Goal: Task Accomplishment & Management: Complete application form

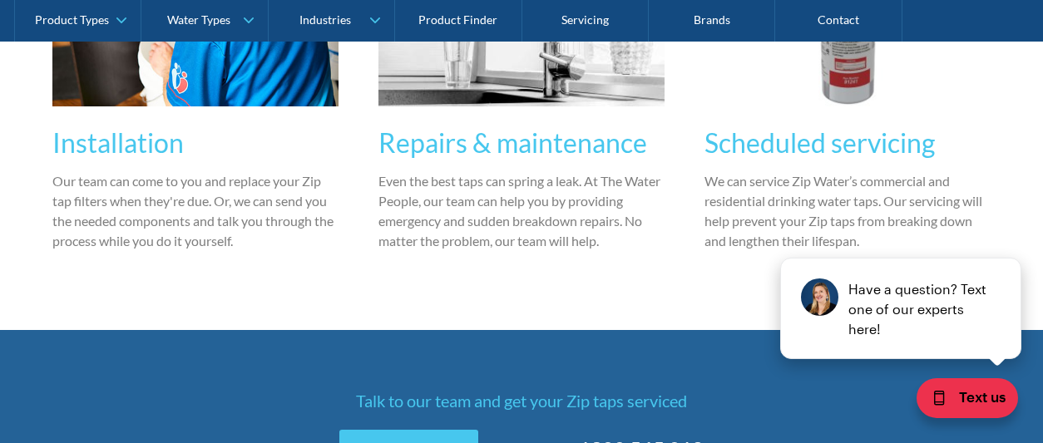
scroll to position [1471, 0]
click at [155, 146] on h3 "Installation" at bounding box center [195, 143] width 286 height 40
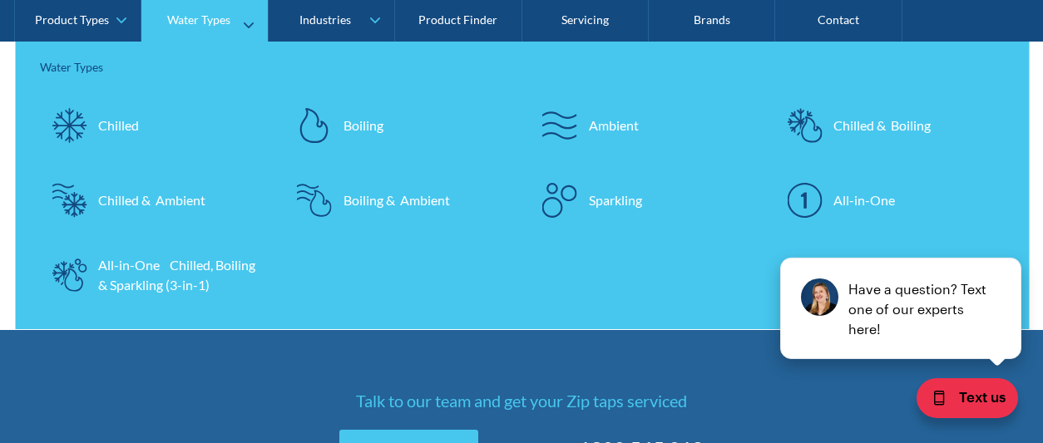
click at [195, 268] on div "All-in-One Chilled, Boiling & Sparkling (3-in-1)" at bounding box center [179, 275] width 162 height 40
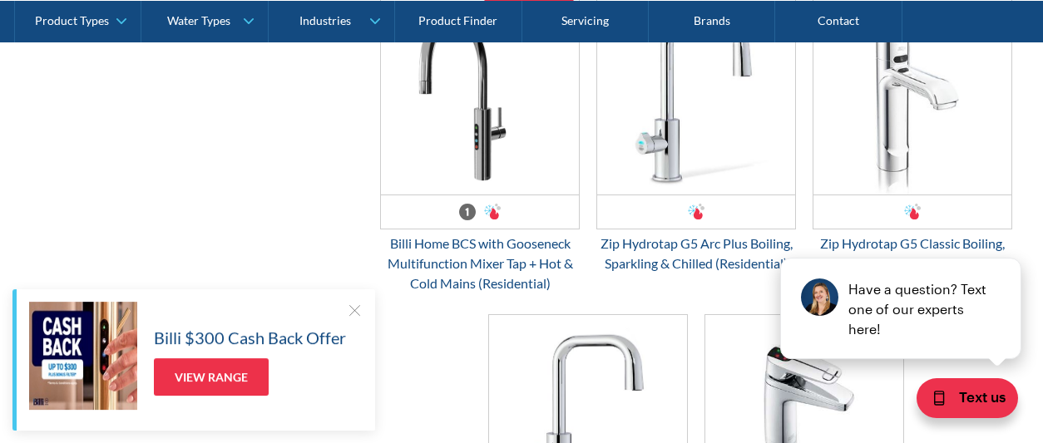
scroll to position [1847, 0]
click at [738, 119] on img "Email Form 3" at bounding box center [696, 95] width 198 height 200
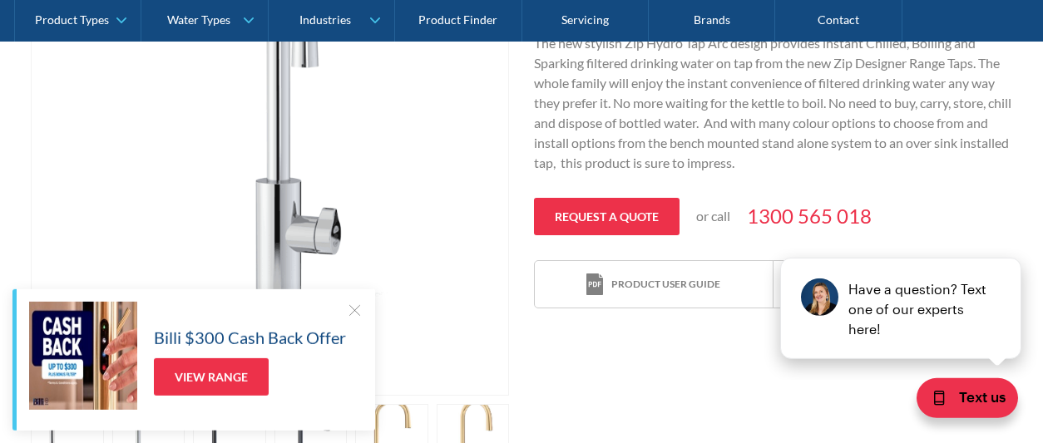
scroll to position [568, 0]
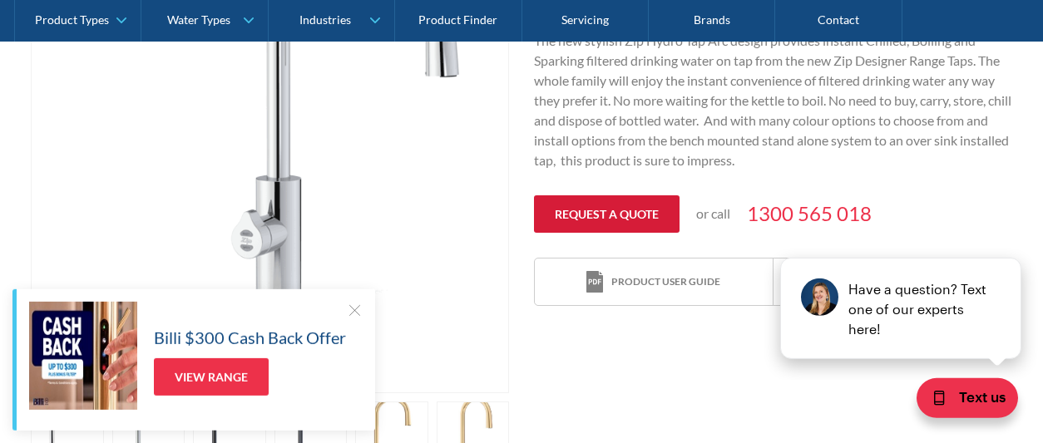
click at [586, 210] on link "Request a quote" at bounding box center [607, 213] width 146 height 37
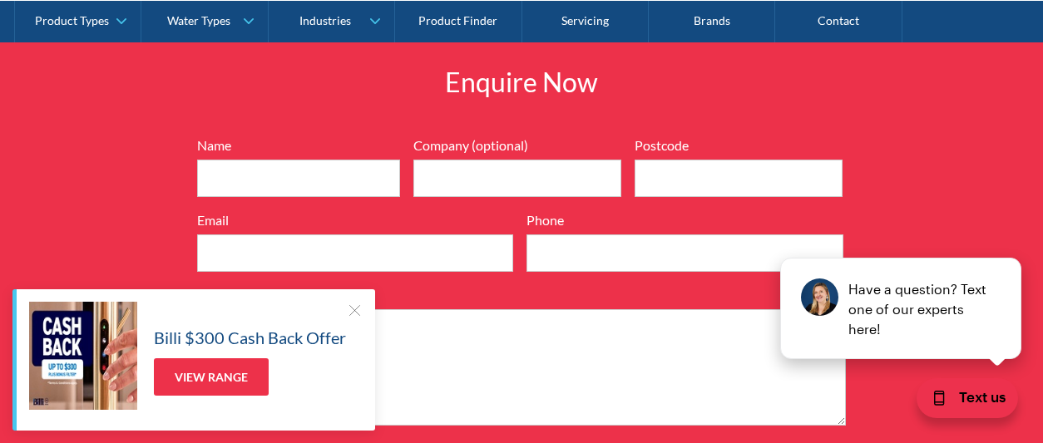
scroll to position [2203, 0]
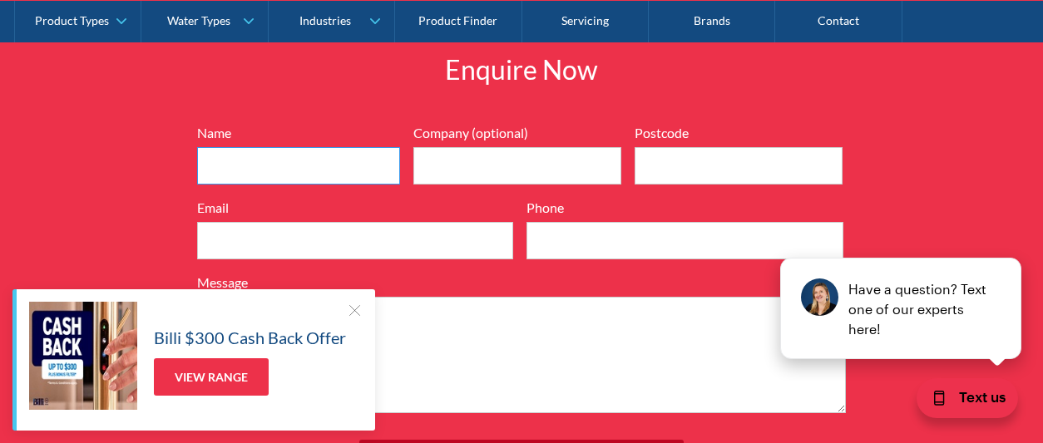
click at [219, 155] on input "Name" at bounding box center [298, 165] width 203 height 37
type input "john mcintyre"
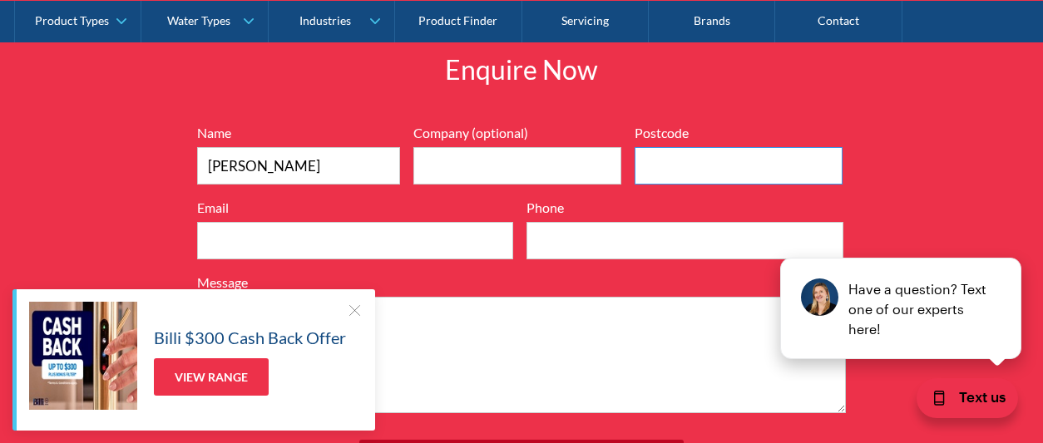
click at [685, 159] on input "Postcode" at bounding box center [738, 165] width 208 height 37
type input "2230"
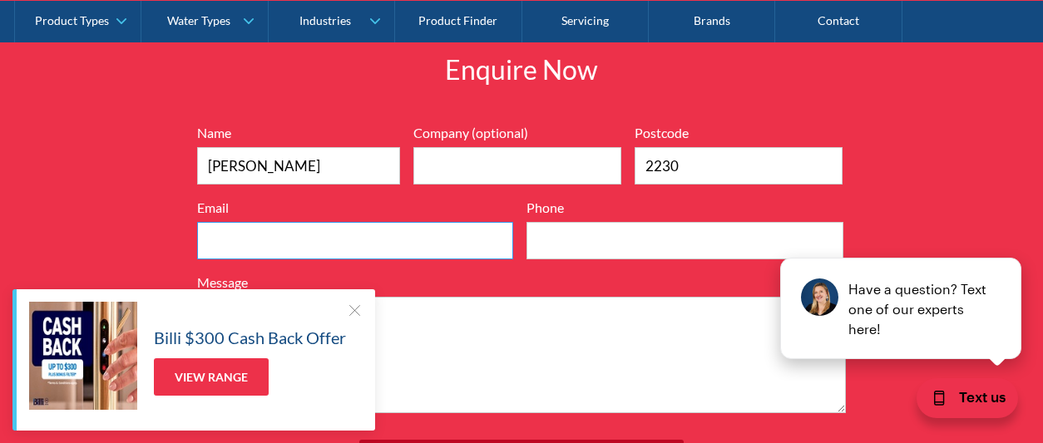
click at [263, 231] on input "Email" at bounding box center [355, 240] width 316 height 37
type input "john.mcintyre@outlook.com.au"
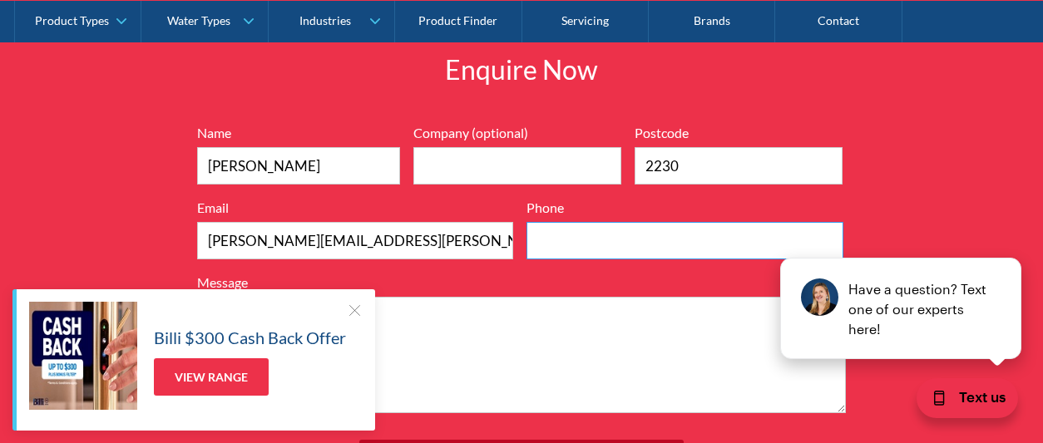
click at [566, 241] on input "Phone" at bounding box center [684, 240] width 316 height 37
type input "0417465503"
click at [945, 179] on div "Enquire Now 7199ebfc89469718eadd6f0c0345ca51cae17984353ea86a4a584a90323ec471d39…" at bounding box center [521, 272] width 1043 height 544
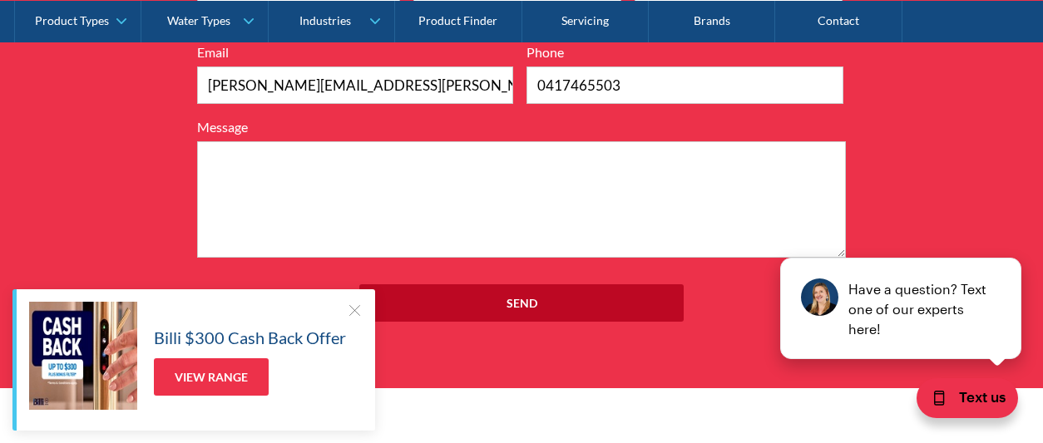
scroll to position [2368, 0]
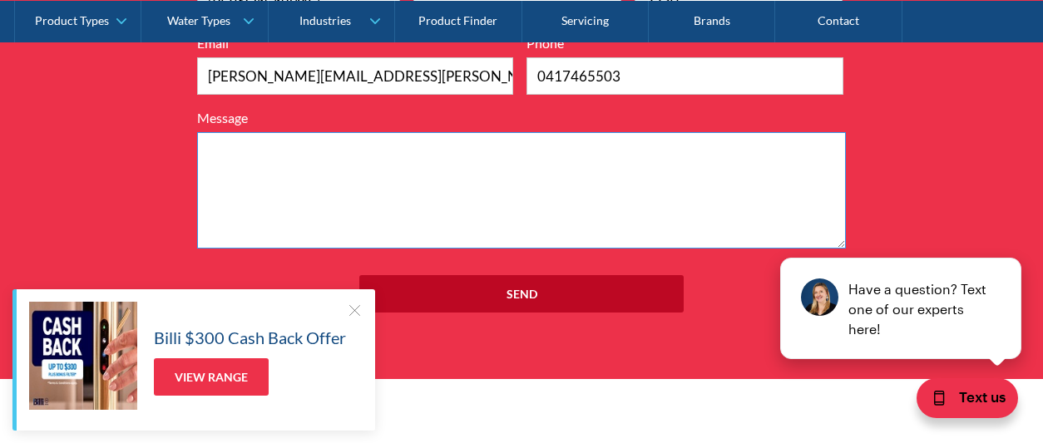
click at [254, 146] on textarea "Message" at bounding box center [521, 190] width 649 height 116
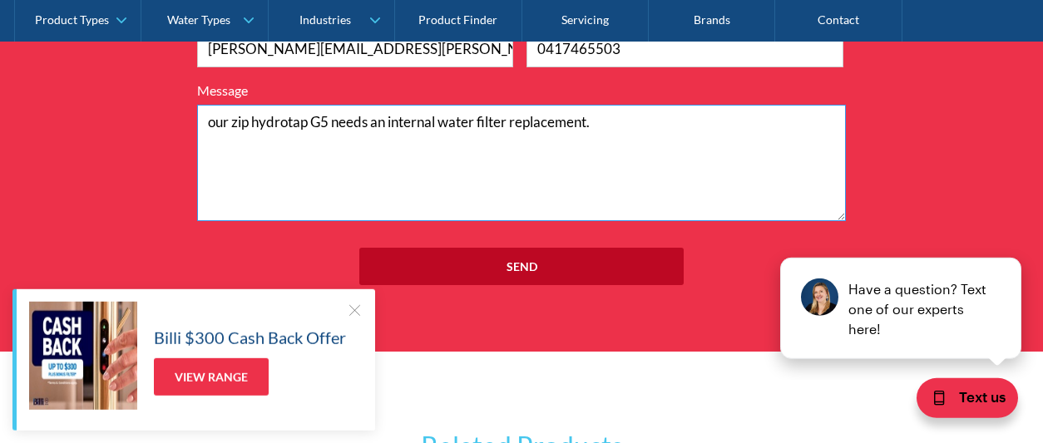
scroll to position [2377, 0]
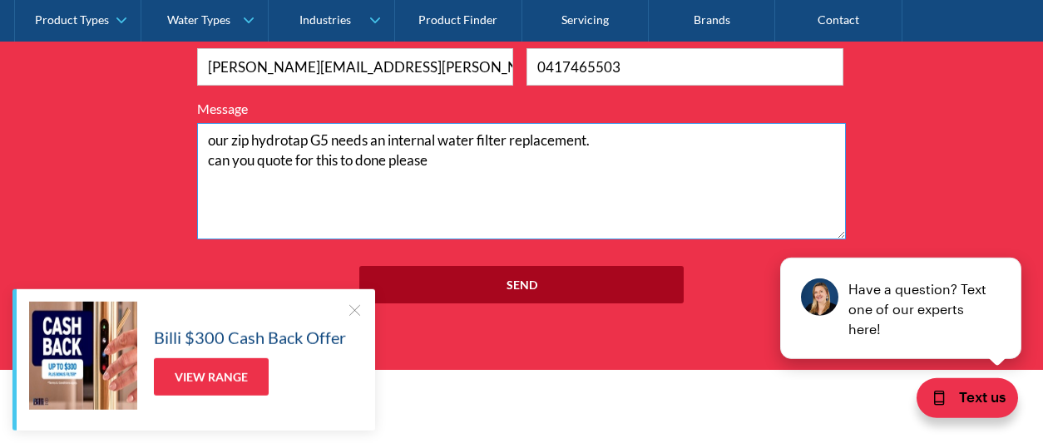
type textarea "our zip hydrotap G5 needs an internal water filter replacement. can you quote f…"
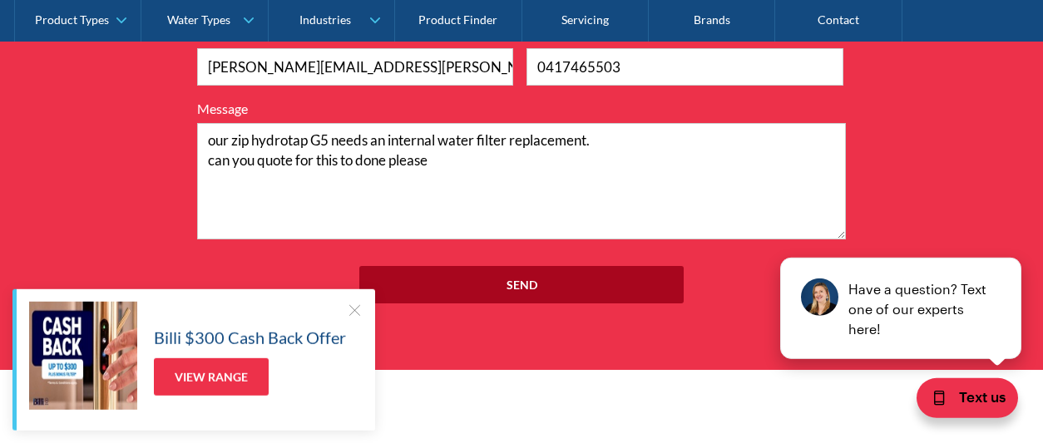
click at [530, 284] on input "Send" at bounding box center [521, 284] width 324 height 37
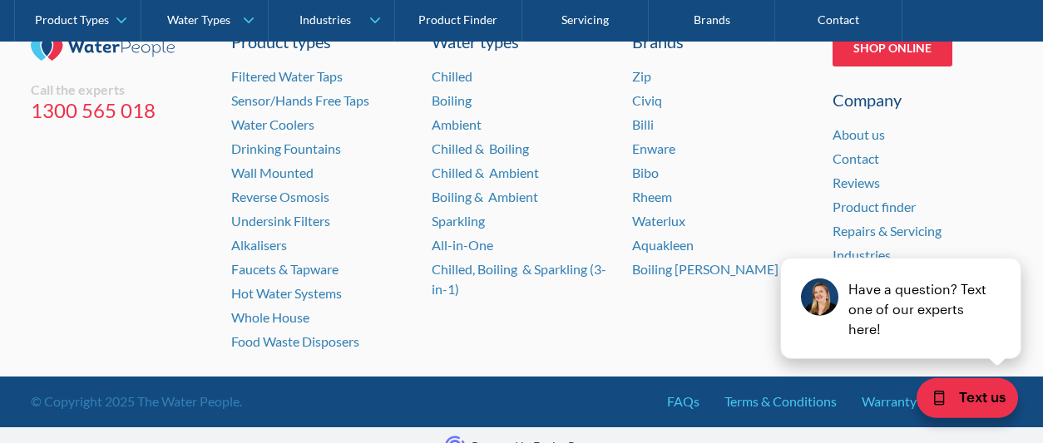
scroll to position [613, 0]
